Goal: Task Accomplishment & Management: Manage account settings

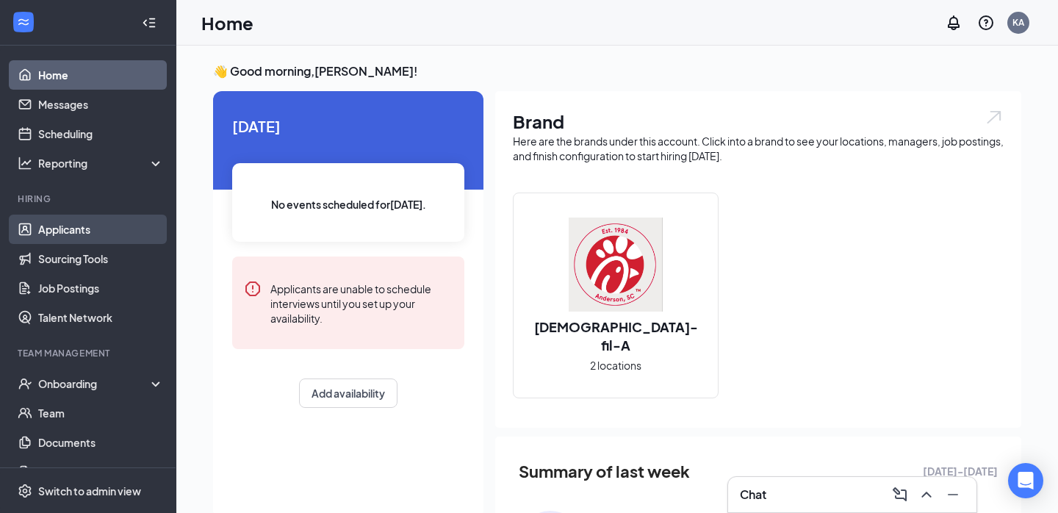
click at [98, 230] on link "Applicants" at bounding box center [101, 229] width 126 height 29
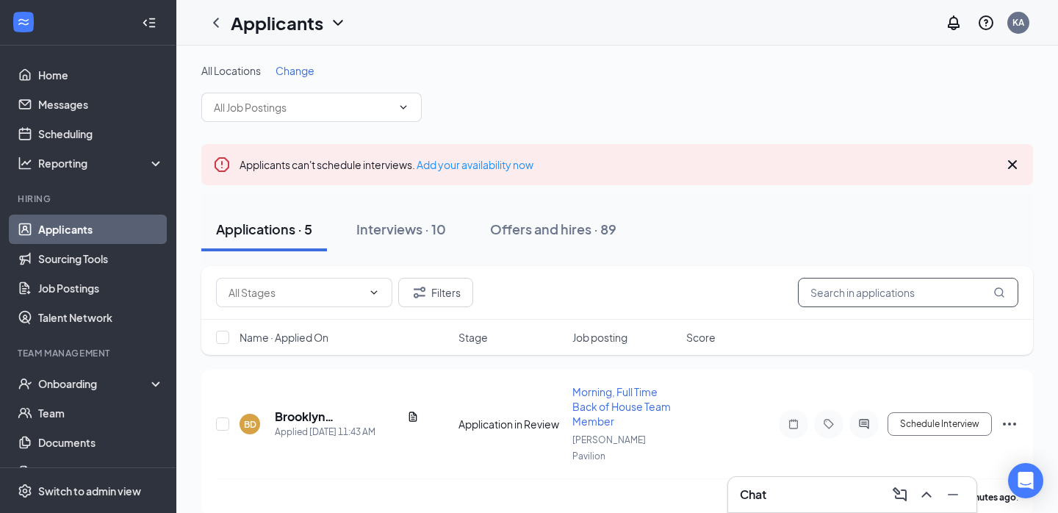
click at [847, 291] on input "text" at bounding box center [908, 292] width 220 height 29
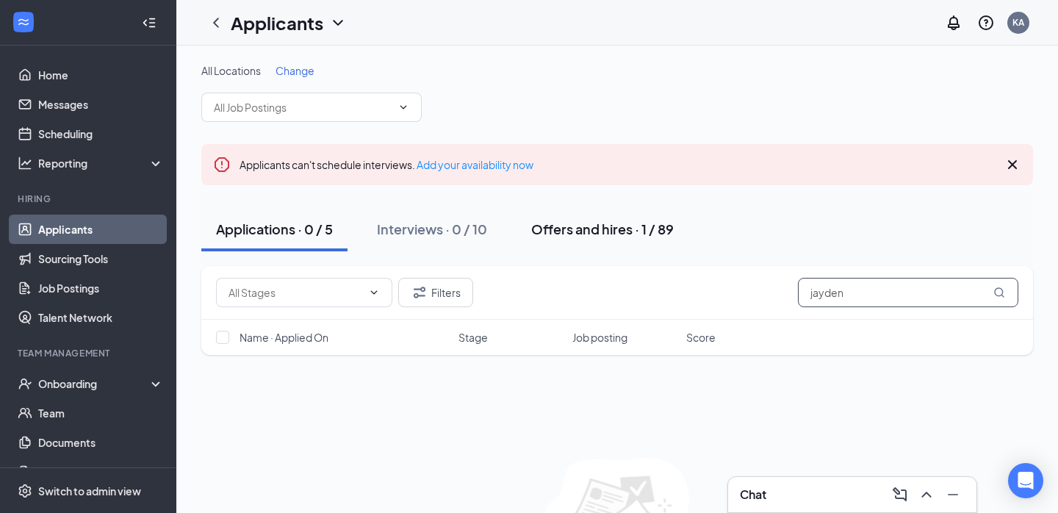
type input "jayden"
click at [597, 226] on div "Offers and hires · 1 / 89" at bounding box center [602, 229] width 143 height 18
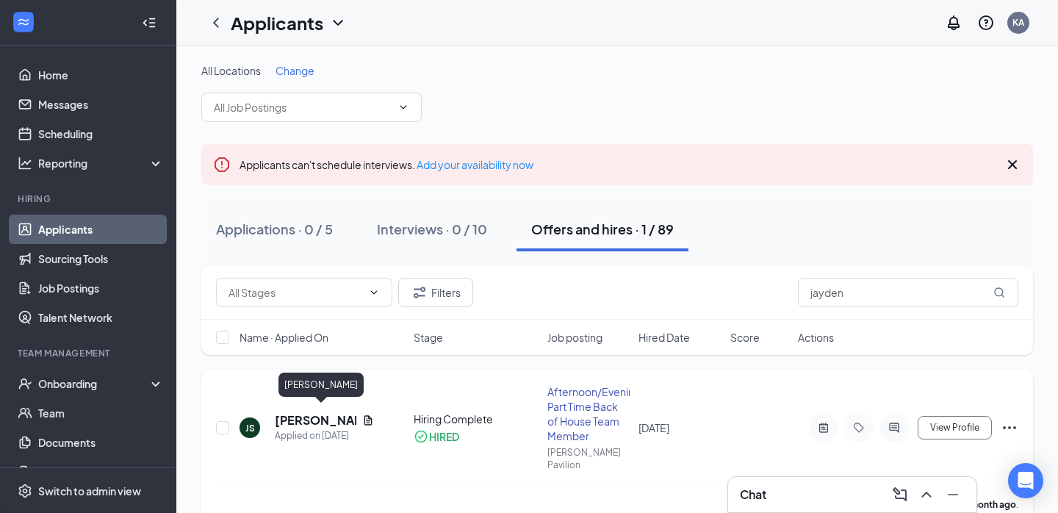
click at [297, 412] on h5 "[PERSON_NAME]" at bounding box center [316, 420] width 82 height 16
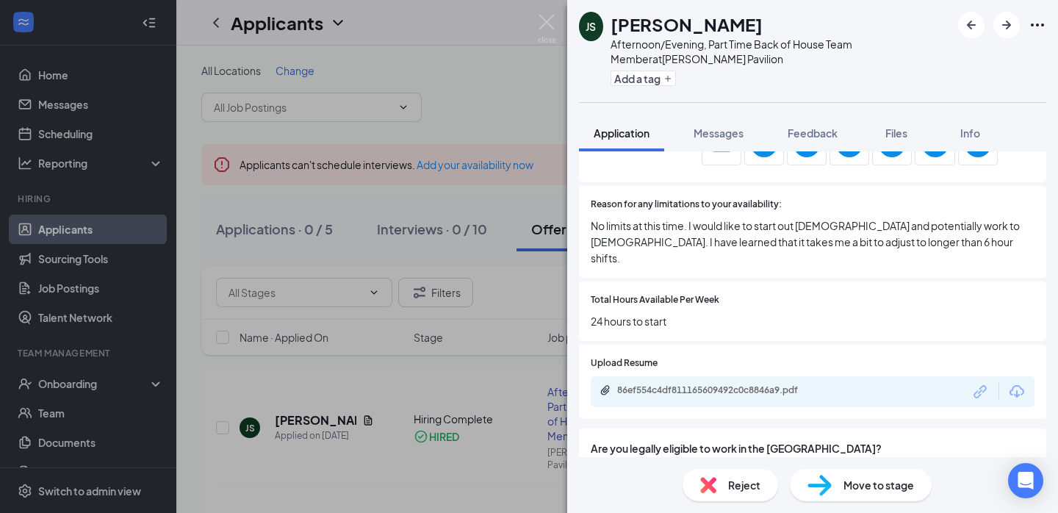
scroll to position [1195, 0]
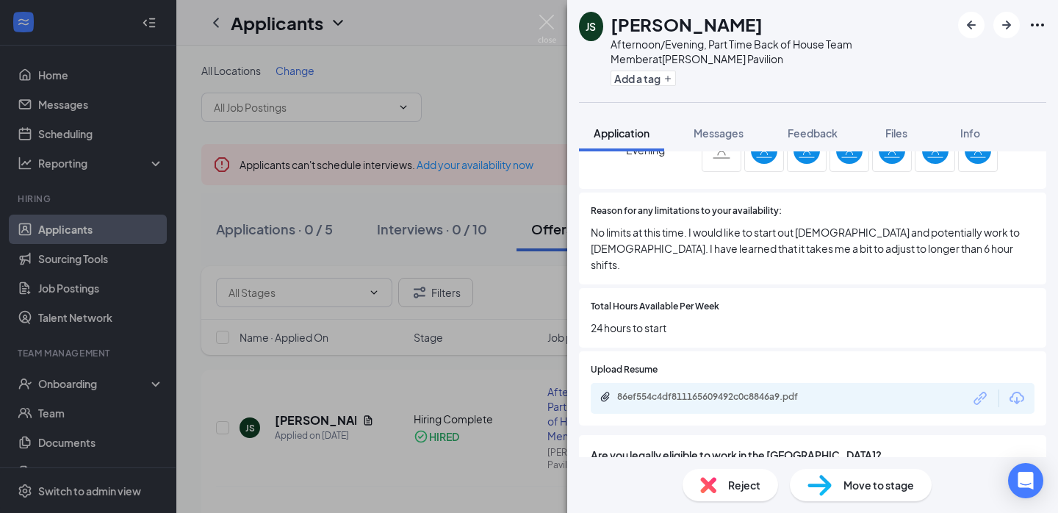
click at [447, 64] on div "JS [PERSON_NAME] Afternoon/Evening, Part Time Back of House Team Member at [PER…" at bounding box center [529, 256] width 1058 height 513
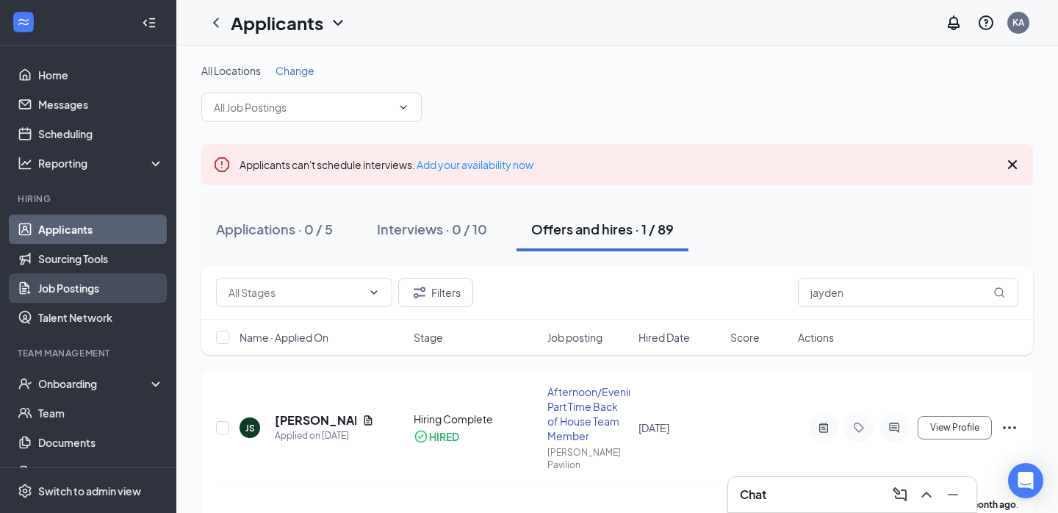
click at [83, 289] on link "Job Postings" at bounding box center [101, 287] width 126 height 29
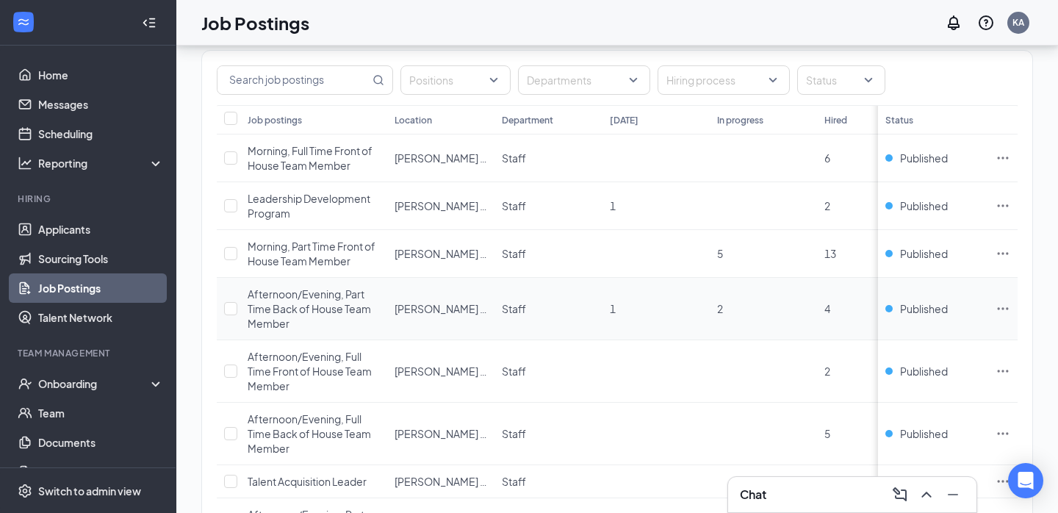
scroll to position [115, 0]
